Goal: Task Accomplishment & Management: Use online tool/utility

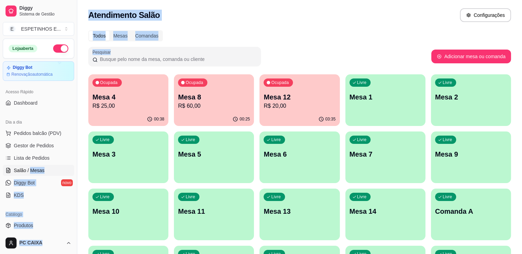
drag, startPoint x: 124, startPoint y: 64, endPoint x: 31, endPoint y: 176, distance: 145.7
click at [31, 176] on div "Diggy Sistema de Gestão E ESPETINHOS E ... Loja aberta Diggy Bot Renovação auto…" at bounding box center [261, 191] width 522 height 383
click at [114, 115] on div "00:38" at bounding box center [128, 118] width 78 height 13
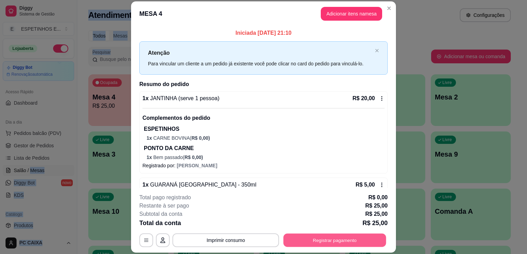
click at [335, 239] on button "Registrar pagamento" at bounding box center [334, 240] width 103 height 13
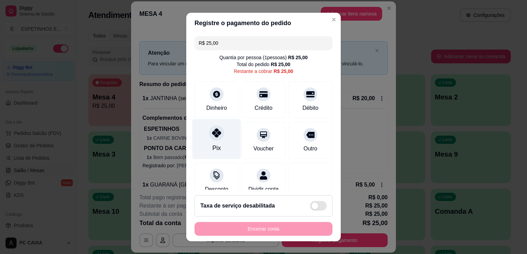
click at [213, 136] on icon at bounding box center [216, 133] width 9 height 9
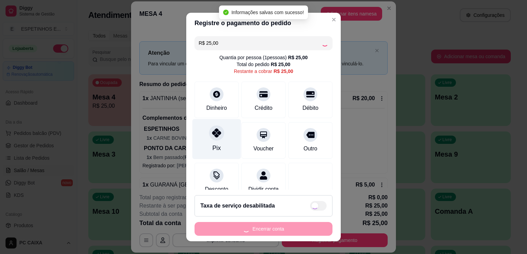
type input "R$ 0,00"
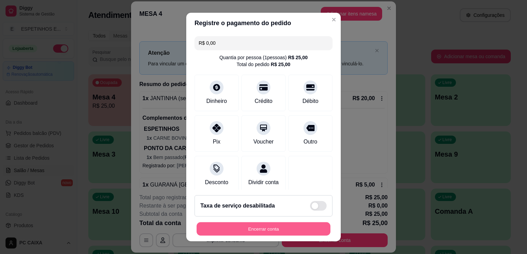
click at [251, 230] on button "Encerrar conta" at bounding box center [263, 229] width 134 height 13
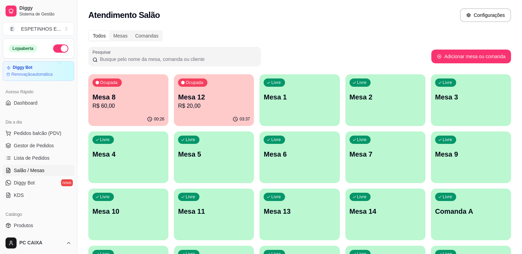
click at [19, 170] on span "Salão / Mesas" at bounding box center [29, 170] width 31 height 7
click at [147, 105] on p "R$ 60,00" at bounding box center [128, 106] width 70 height 8
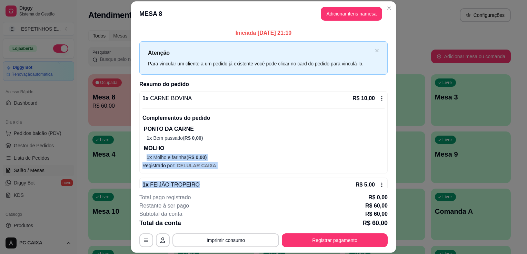
drag, startPoint x: 160, startPoint y: 152, endPoint x: 234, endPoint y: 185, distance: 81.0
click at [234, 185] on div "1 x CARNE BOVINA R$ 10,00 Complementos do pedido PONTO DA CARNE 1 x Bem passado…" at bounding box center [263, 250] width 248 height 318
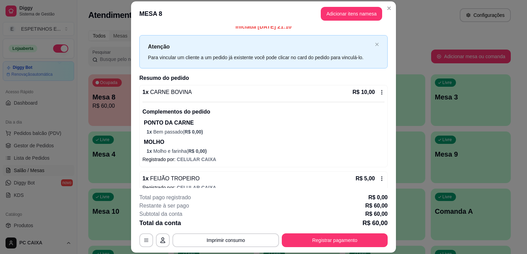
drag, startPoint x: 234, startPoint y: 185, endPoint x: 210, endPoint y: 118, distance: 71.6
click at [210, 118] on div "Complementos do pedido PONTO DA CARNE 1 x Bem passado ( R$ 0,00 ) MOLHO 1 x Mol…" at bounding box center [263, 128] width 242 height 53
drag, startPoint x: 256, startPoint y: 188, endPoint x: 259, endPoint y: 223, distance: 34.6
click at [259, 223] on footer "**********" at bounding box center [263, 220] width 265 height 65
drag, startPoint x: 259, startPoint y: 223, endPoint x: 240, endPoint y: 129, distance: 95.7
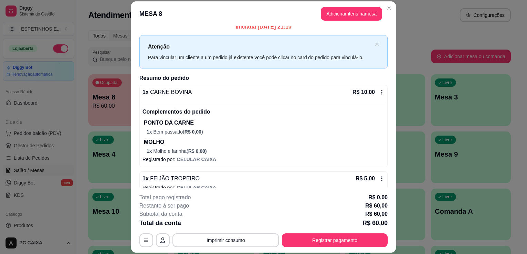
click at [240, 129] on p "1 x Bem passado ( R$ 0,00 )" at bounding box center [265, 132] width 238 height 7
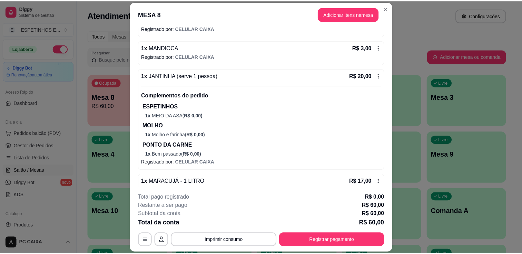
scroll to position [152, 0]
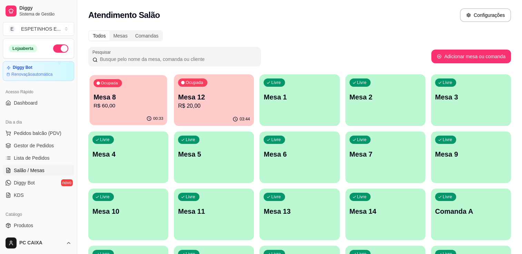
click at [119, 104] on p "R$ 60,00" at bounding box center [128, 106] width 70 height 8
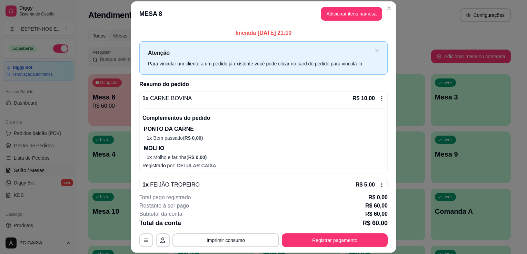
scroll to position [18, 0]
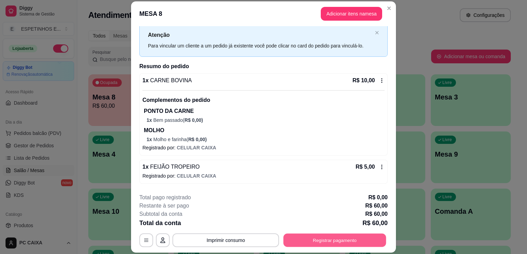
click at [298, 242] on button "Registrar pagamento" at bounding box center [334, 240] width 103 height 13
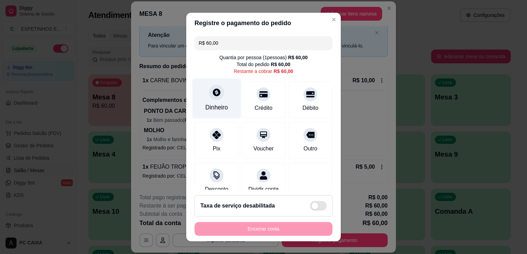
click at [212, 102] on div "Dinheiro" at bounding box center [216, 99] width 49 height 40
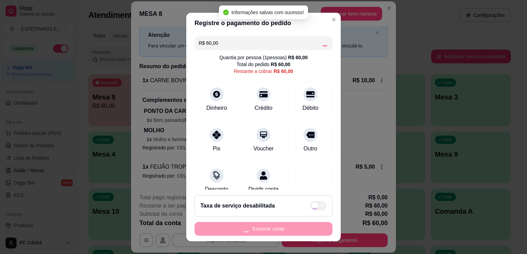
type input "R$ 0,00"
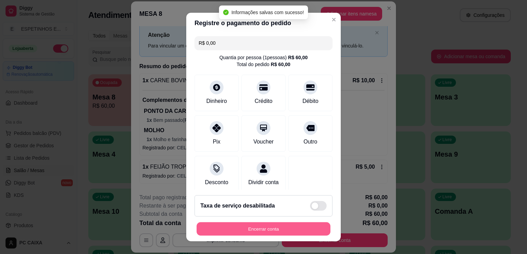
click at [264, 231] on button "Encerrar conta" at bounding box center [263, 229] width 134 height 13
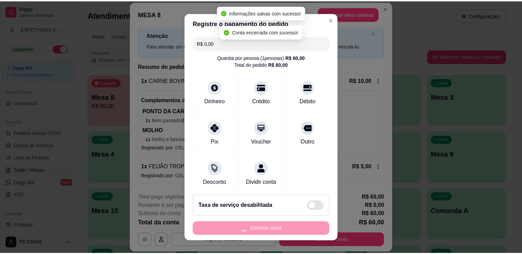
scroll to position [0, 0]
